Goal: Information Seeking & Learning: Check status

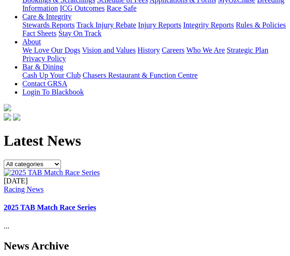
scroll to position [222, 0]
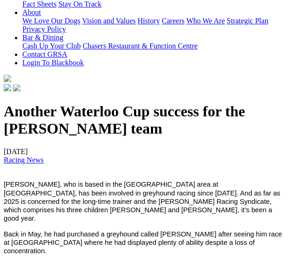
scroll to position [248, 0]
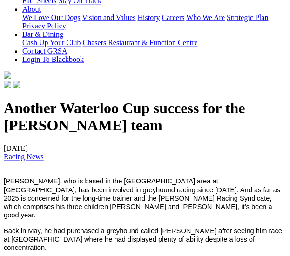
click at [136, 178] on span "[PERSON_NAME], who is based in the [GEOGRAPHIC_DATA] area at [GEOGRAPHIC_DATA],…" at bounding box center [142, 198] width 277 height 41
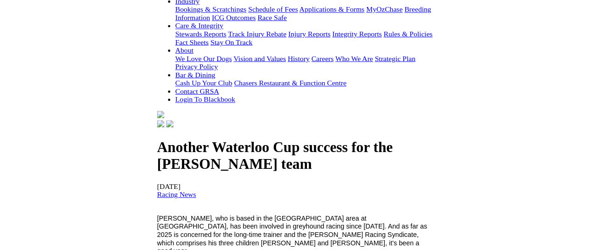
scroll to position [0, 0]
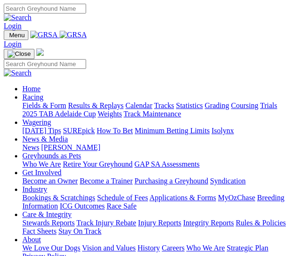
click at [7, 37] on img "Toggle navigation" at bounding box center [7, 37] width 0 height 0
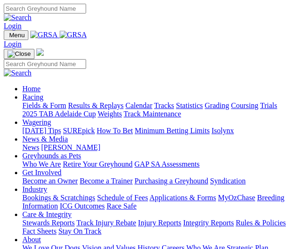
click at [43, 100] on img at bounding box center [43, 100] width 0 height 0
click at [77, 110] on link "Results & Replays" at bounding box center [95, 106] width 55 height 8
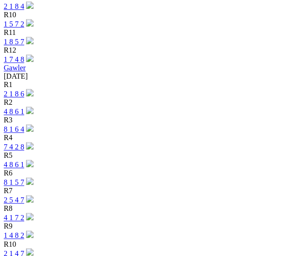
scroll to position [1065, 0]
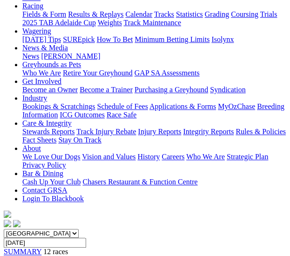
scroll to position [107, 0]
